Goal: Communication & Community: Answer question/provide support

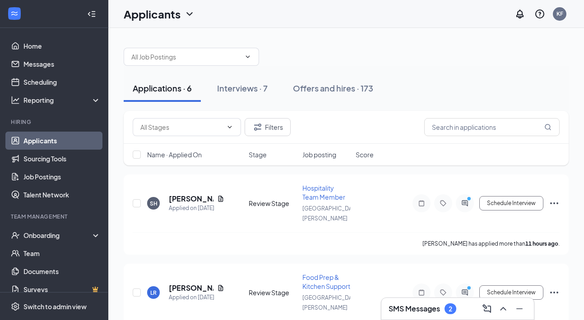
click at [413, 310] on h3 "SMS Messages" at bounding box center [413, 309] width 51 height 10
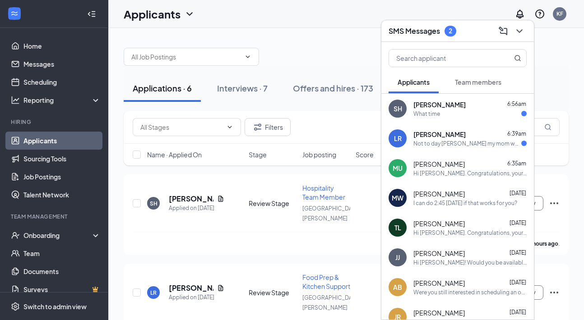
click at [469, 134] on div "Laclynn Rice 6:39am" at bounding box center [469, 134] width 113 height 9
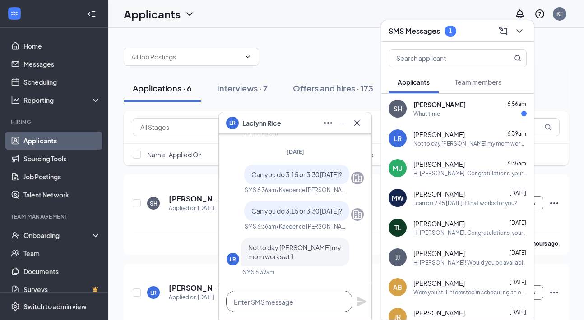
click at [300, 296] on textarea at bounding box center [289, 302] width 126 height 22
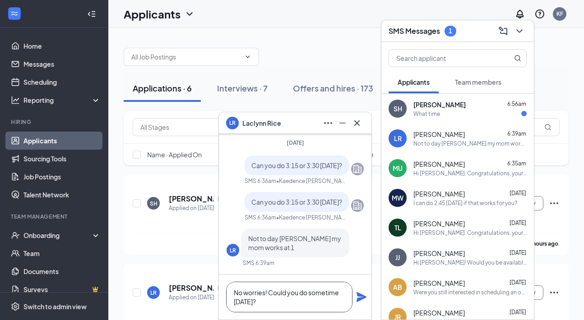
type textarea "No worries! Could you do sometime on Friday?"
click at [360, 301] on icon "Plane" at bounding box center [361, 297] width 11 height 11
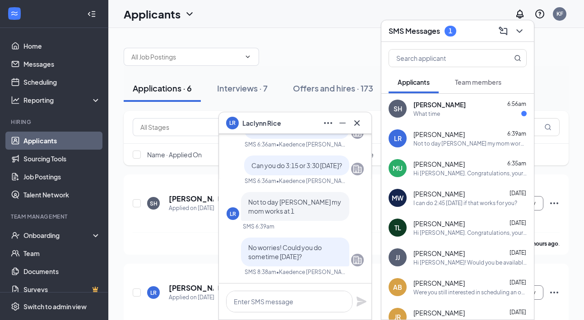
scroll to position [0, 0]
click at [356, 127] on icon "Cross" at bounding box center [356, 123] width 11 height 11
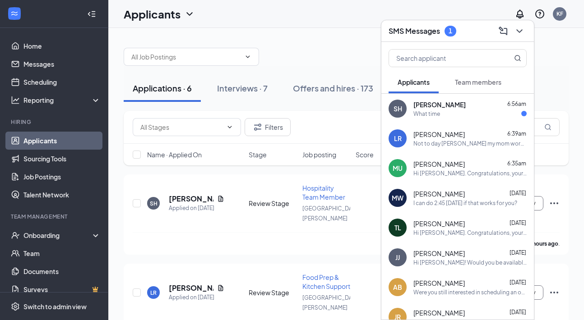
click at [438, 105] on span "[PERSON_NAME]" at bounding box center [439, 104] width 52 height 9
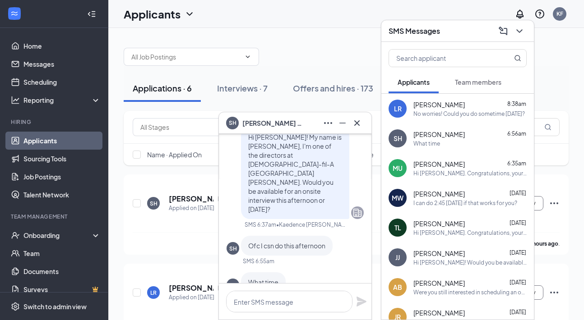
scroll to position [-28, 0]
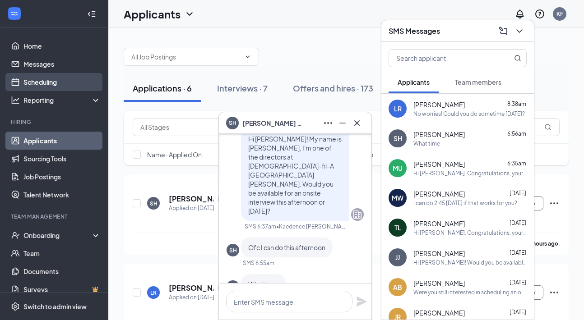
click at [77, 80] on link "Scheduling" at bounding box center [61, 82] width 77 height 18
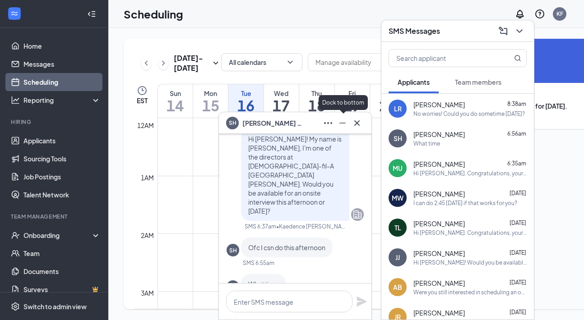
drag, startPoint x: 345, startPoint y: 126, endPoint x: 432, endPoint y: 28, distance: 130.7
click at [345, 126] on icon "Minimize" at bounding box center [342, 123] width 11 height 11
drag, startPoint x: 432, startPoint y: 28, endPoint x: 356, endPoint y: 122, distance: 120.6
click at [432, 28] on h3 "SMS Messages" at bounding box center [413, 31] width 51 height 10
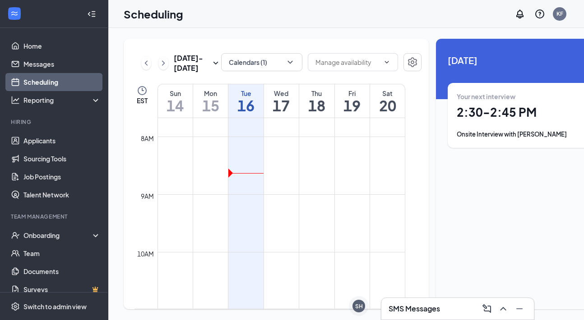
click at [428, 33] on div "Sep 14 - Sep 20 Calendars (1) EST Sun 14 Mon 15 Tue 16 Wed 17 Thu 18 Fri 19 Sat…" at bounding box center [362, 174] width 509 height 292
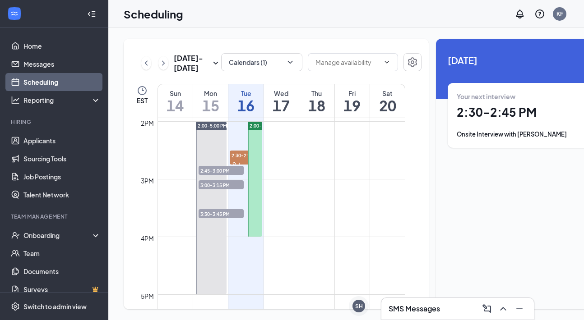
scroll to position [803, 0]
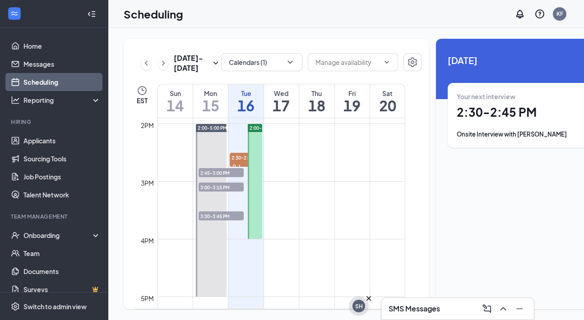
click at [356, 303] on div "SH" at bounding box center [359, 307] width 8 height 8
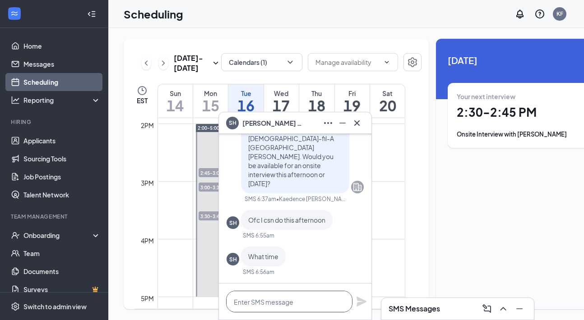
click at [287, 304] on textarea at bounding box center [289, 302] width 126 height 22
type textarea "Could you do 3pm today?"
click at [361, 305] on icon "Plane" at bounding box center [361, 301] width 11 height 11
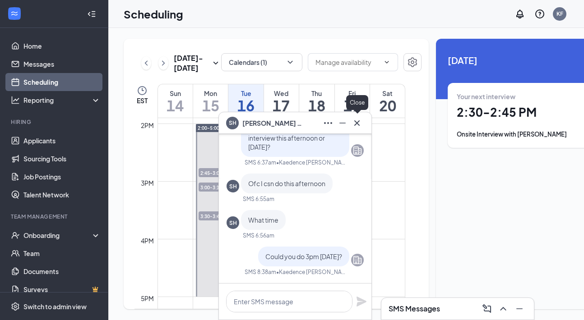
click at [360, 126] on icon "Cross" at bounding box center [356, 123] width 11 height 11
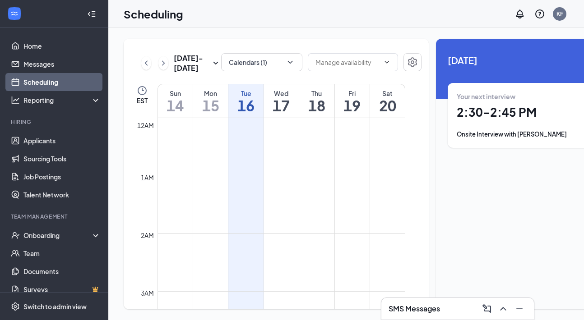
scroll to position [443, 0]
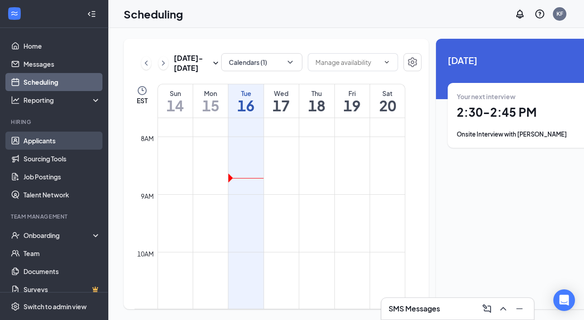
click at [60, 143] on link "Applicants" at bounding box center [61, 141] width 77 height 18
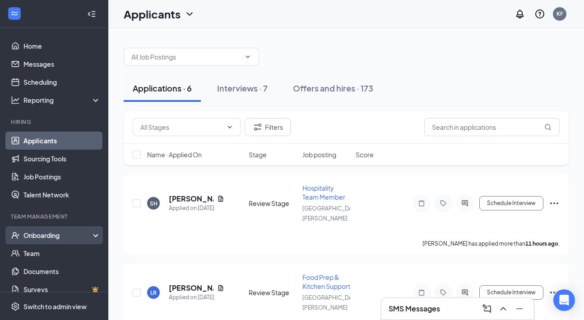
click at [65, 239] on div "Onboarding" at bounding box center [57, 235] width 69 height 9
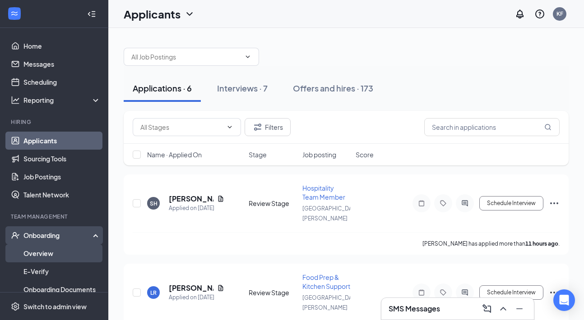
click at [65, 262] on link "Overview" at bounding box center [61, 253] width 77 height 18
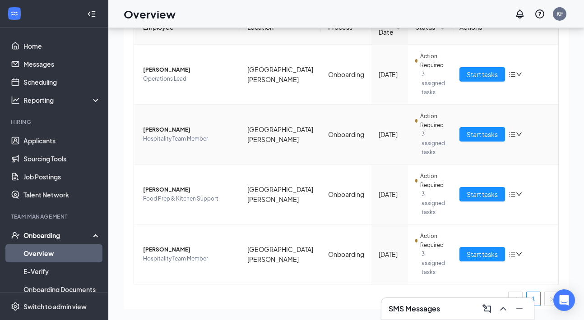
scroll to position [41, 0]
click at [44, 143] on link "Applicants" at bounding box center [61, 141] width 77 height 18
